Goal: Transaction & Acquisition: Purchase product/service

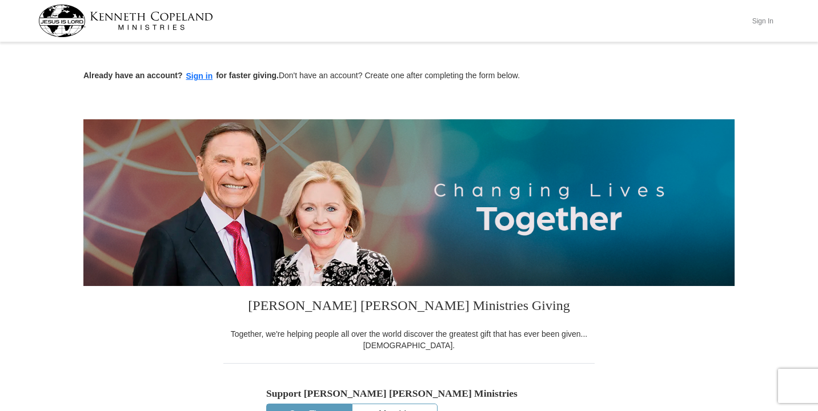
click at [767, 23] on button "Sign In" at bounding box center [762, 21] width 34 height 18
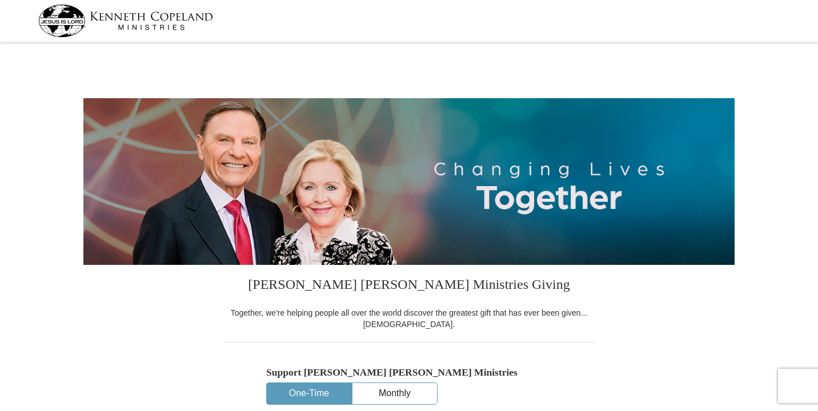
select select "CA"
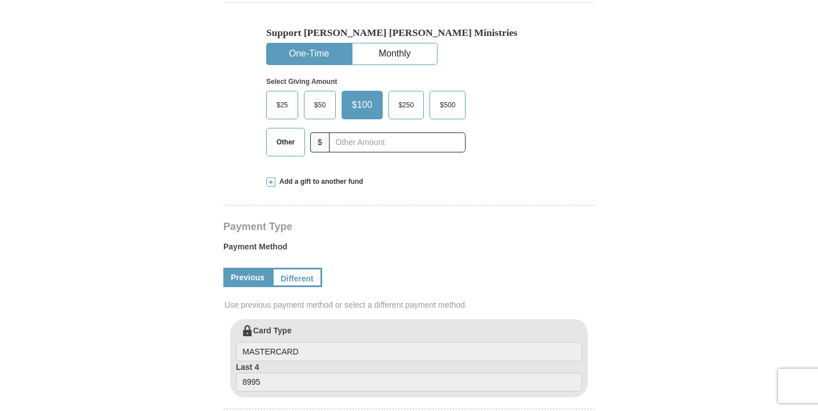
scroll to position [340, 0]
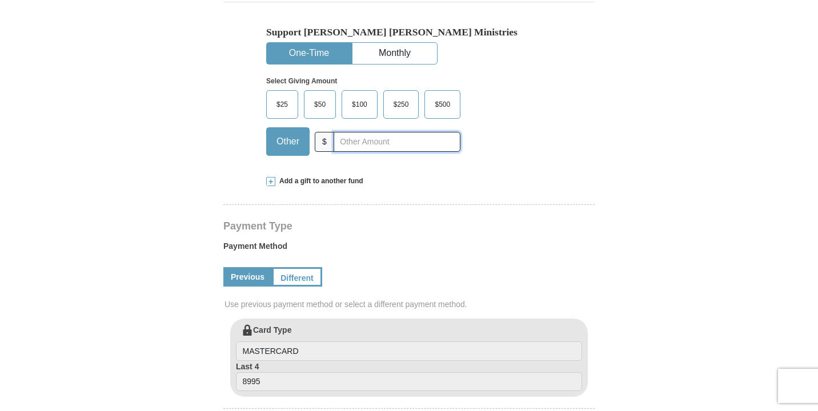
click at [357, 142] on input "text" at bounding box center [397, 142] width 127 height 20
type input "160"
click at [624, 255] on form "Kenneth Copeland Ministries Giving Together, we're helping people all over the …" at bounding box center [408, 320] width 651 height 1230
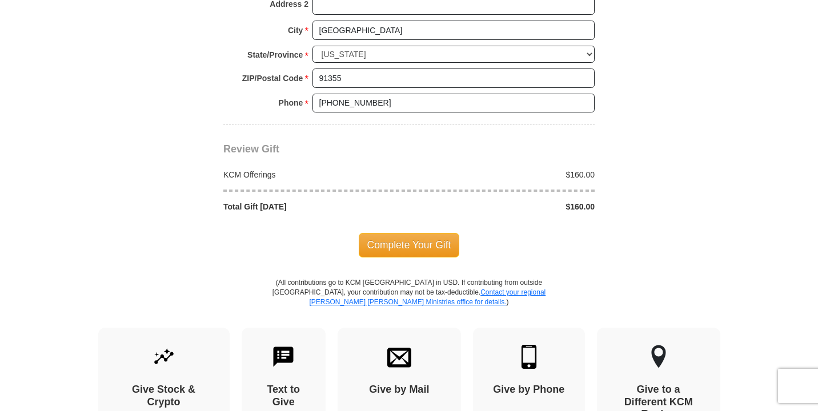
scroll to position [958, 0]
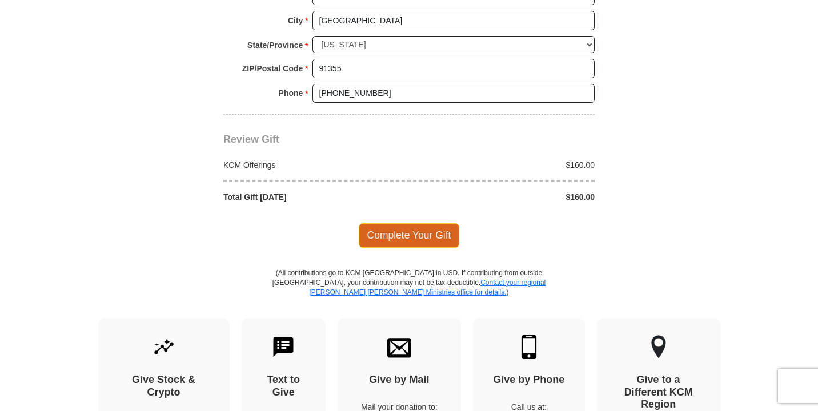
click at [432, 237] on span "Complete Your Gift" at bounding box center [409, 235] width 101 height 24
